Goal: Use online tool/utility: Utilize a website feature to perform a specific function

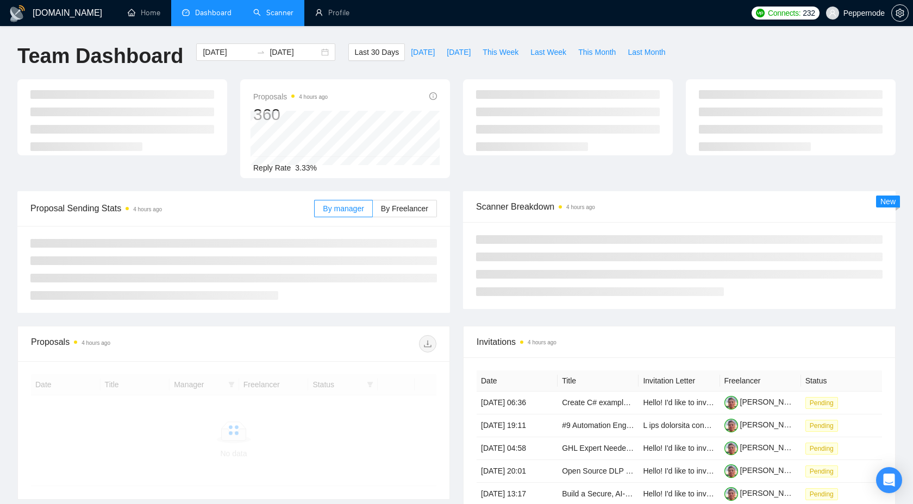
click at [280, 11] on link "Scanner" at bounding box center [273, 12] width 40 height 9
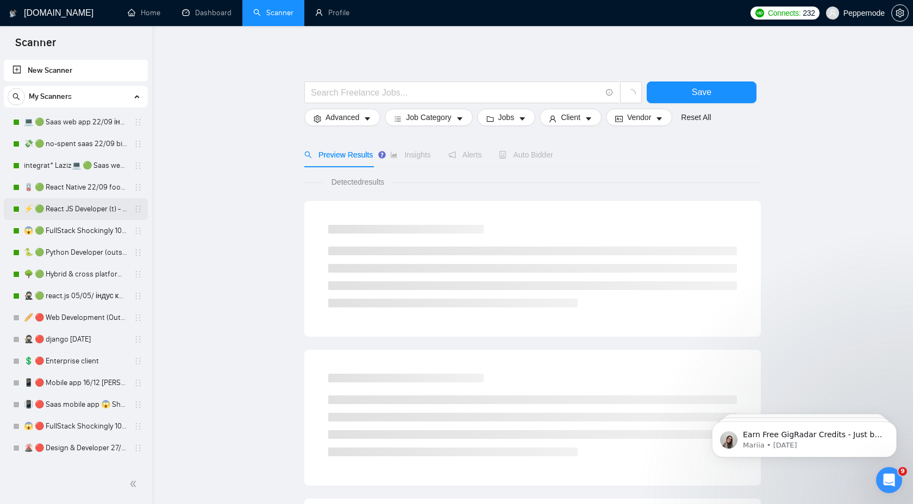
click at [63, 212] on link "⚡ 🟢 React JS Developer (t) - ninjas 22/09+general" at bounding box center [75, 209] width 103 height 22
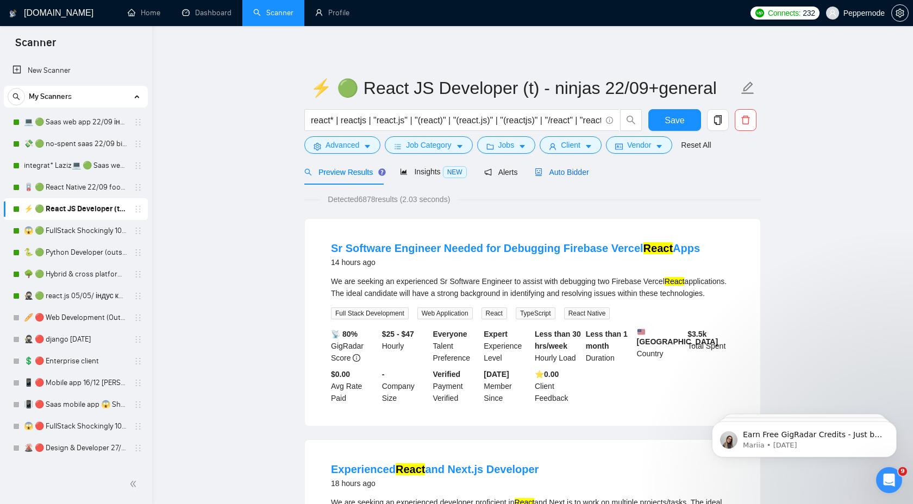
click at [580, 174] on span "Auto Bidder" at bounding box center [561, 172] width 54 height 9
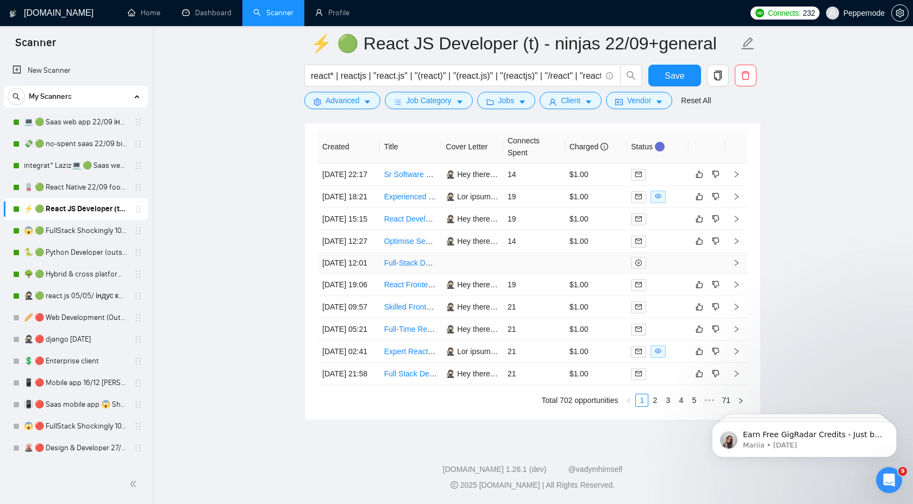
scroll to position [2800, 0]
click at [655, 406] on link "2" at bounding box center [655, 400] width 12 height 12
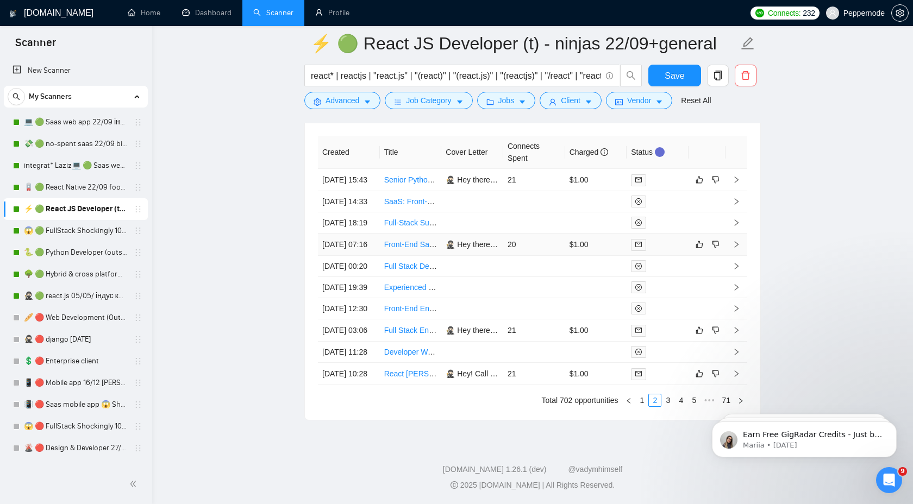
scroll to position [2880, 0]
click at [663, 400] on link "3" at bounding box center [668, 400] width 12 height 12
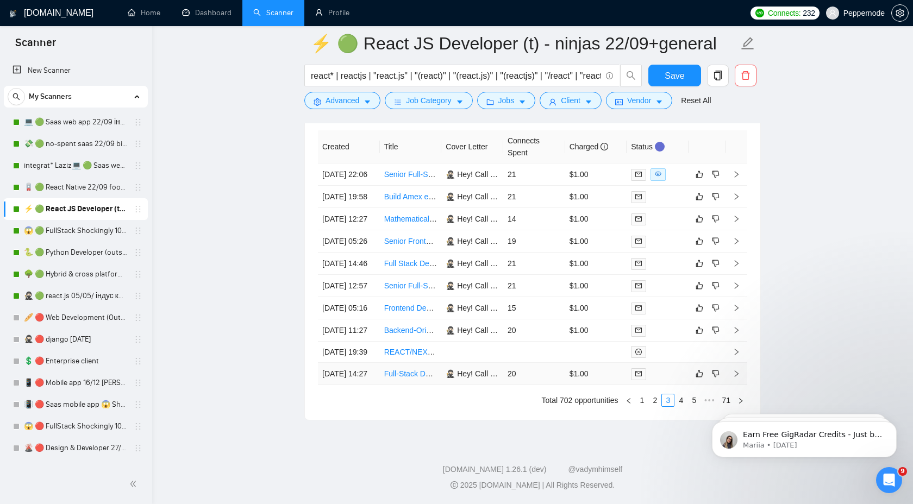
scroll to position [2844, 0]
click at [678, 406] on link "4" at bounding box center [681, 400] width 12 height 12
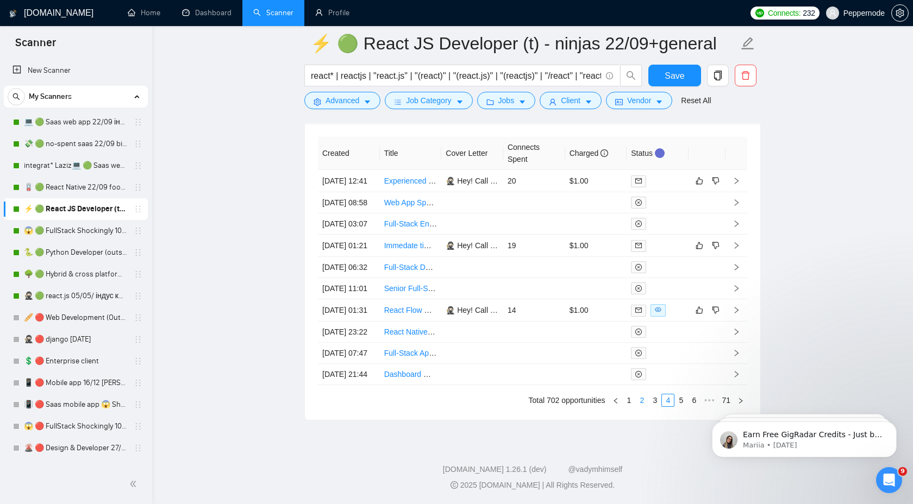
click at [639, 406] on link "2" at bounding box center [641, 400] width 12 height 12
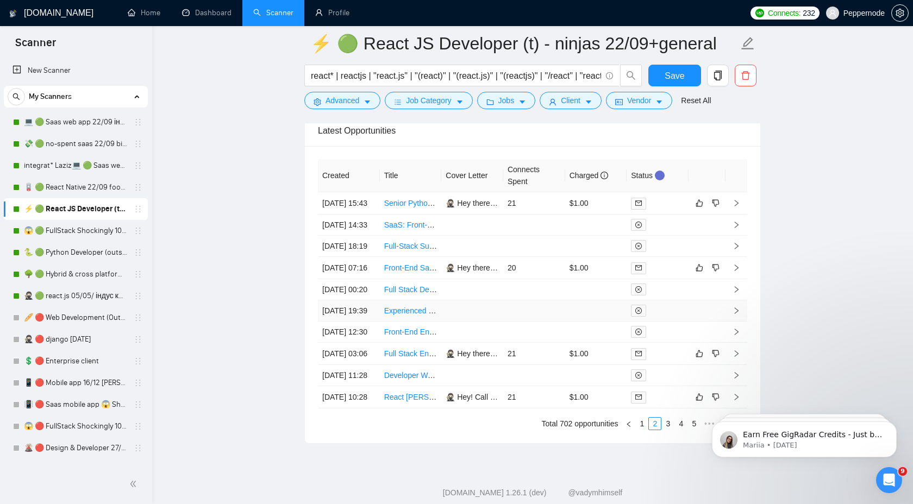
scroll to position [2880, 0]
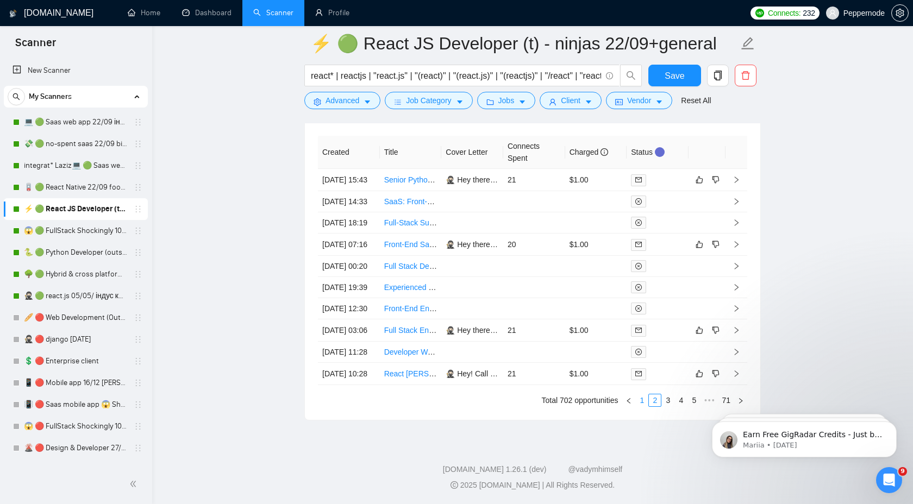
click at [641, 400] on link "1" at bounding box center [641, 400] width 12 height 12
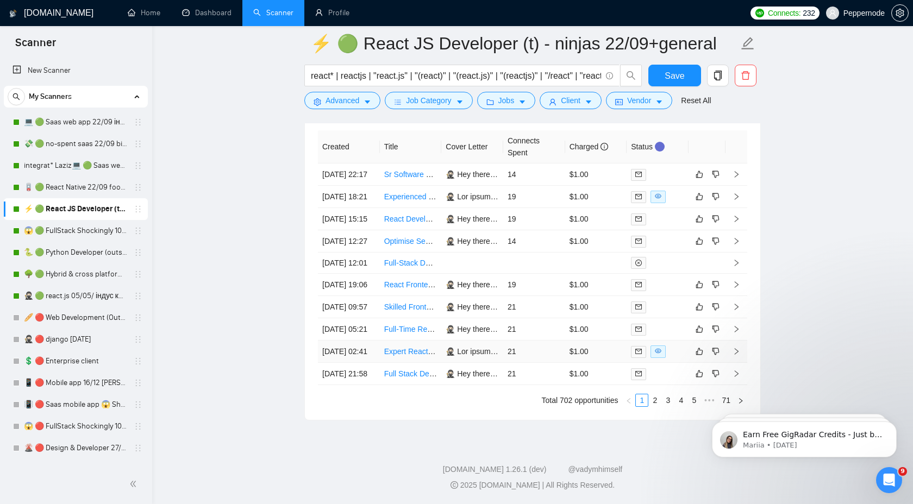
scroll to position [2817, 0]
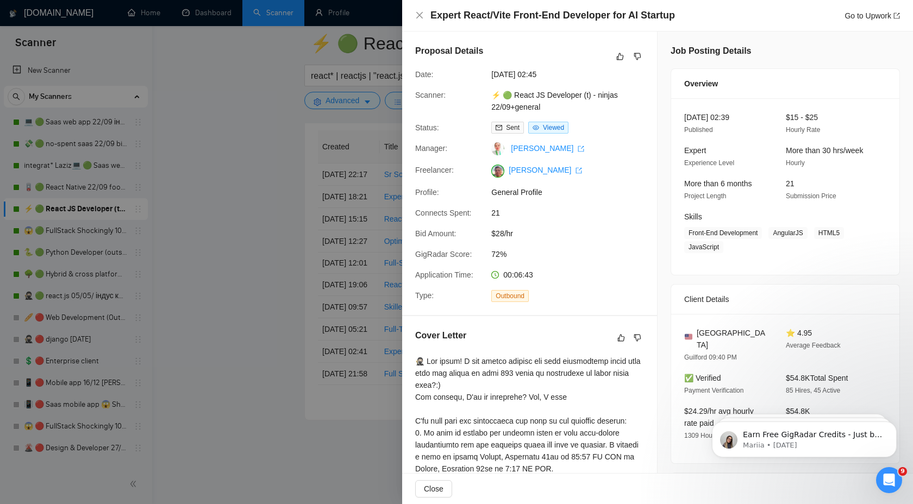
scroll to position [186, 0]
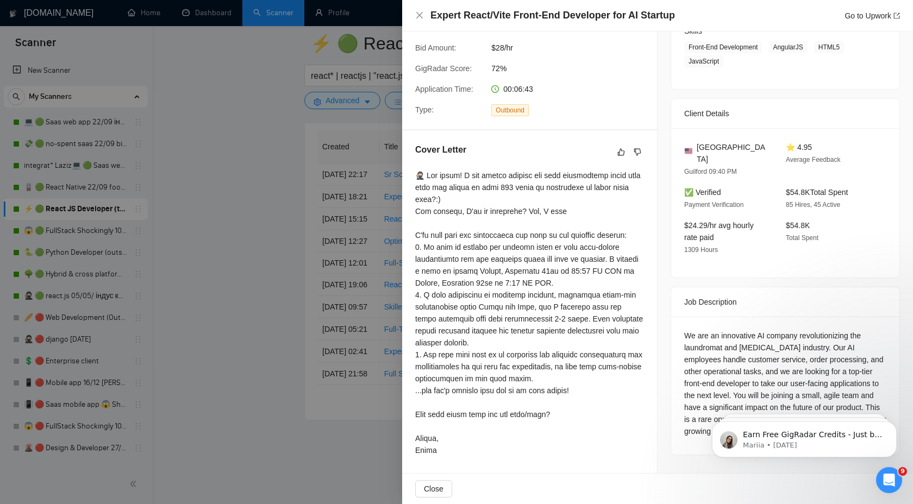
click at [231, 335] on div at bounding box center [456, 252] width 913 height 504
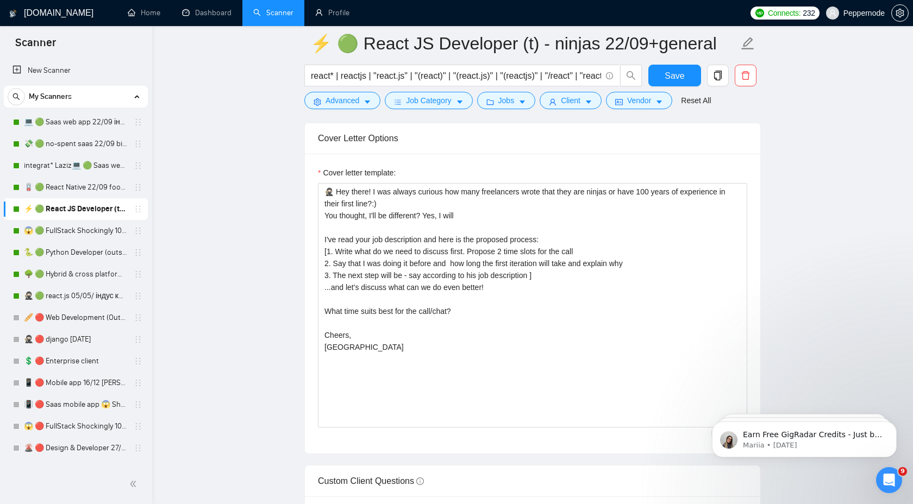
scroll to position [1238, 0]
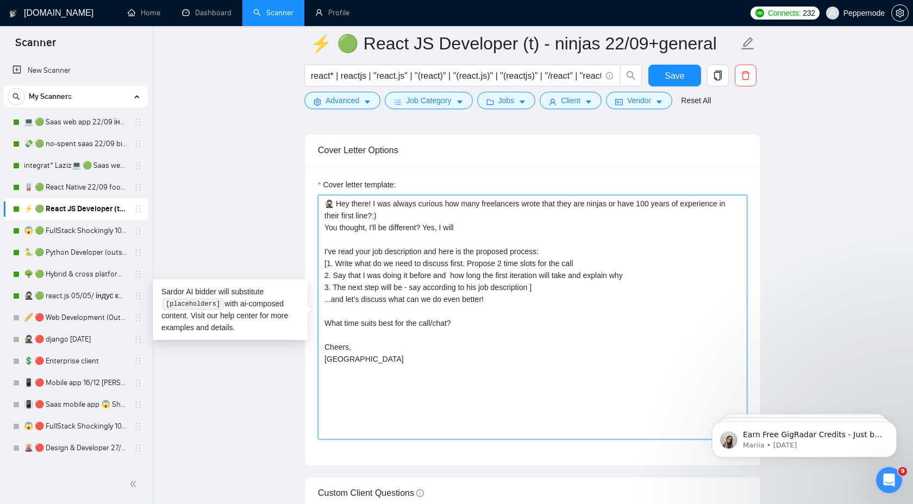
drag, startPoint x: 460, startPoint y: 325, endPoint x: 255, endPoint y: 205, distance: 237.8
click at [255, 205] on main "⚡ 🟢 React JS Developer (t) - ninjas 22/09+general react* | reactjs | "react.js"…" at bounding box center [532, 379] width 726 height 3148
